Goal: Task Accomplishment & Management: Manage account settings

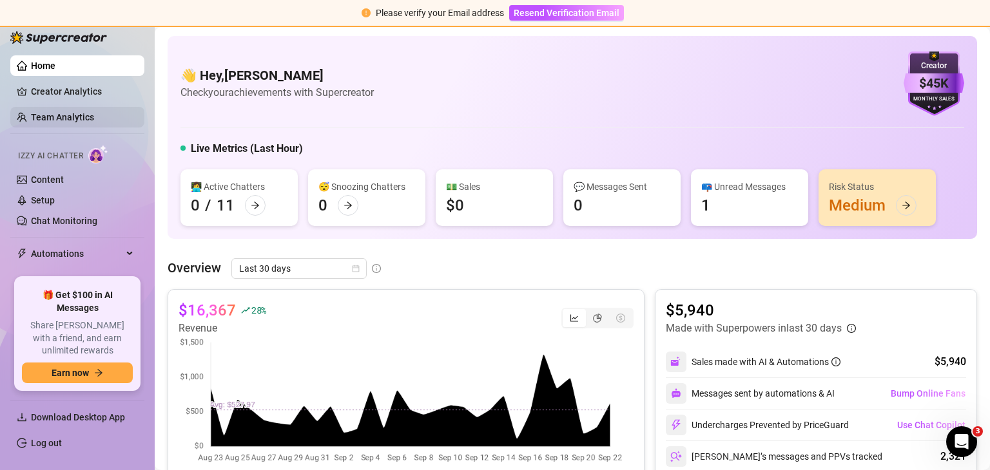
click at [85, 116] on link "Team Analytics" at bounding box center [62, 117] width 63 height 10
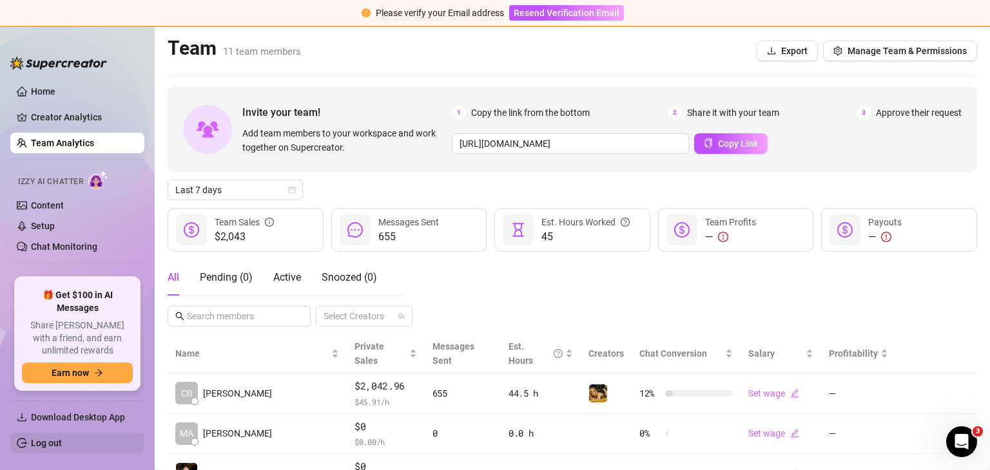
click at [54, 445] on link "Log out" at bounding box center [46, 443] width 31 height 10
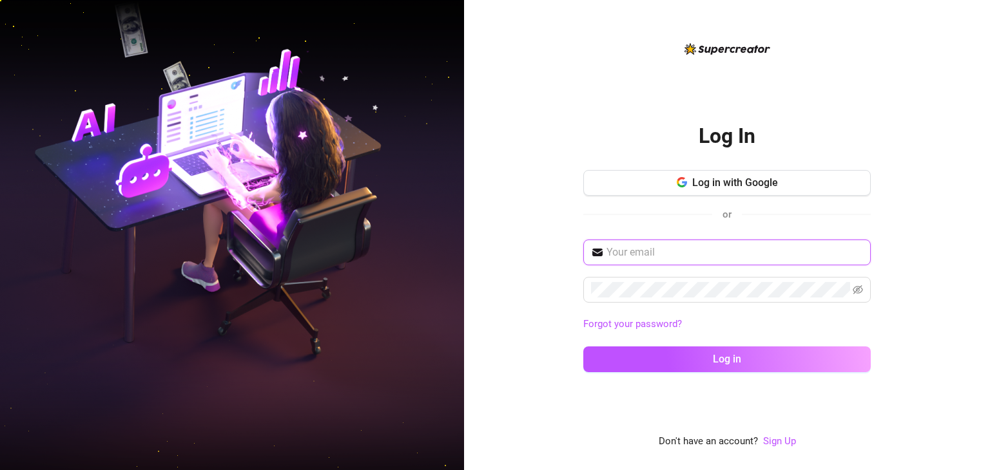
click at [625, 255] on input "text" at bounding box center [734, 252] width 256 height 15
type input "[EMAIL_ADDRESS][DOMAIN_NAME]"
click at [583, 347] on button "Log in" at bounding box center [726, 360] width 287 height 26
